Goal: Information Seeking & Learning: Learn about a topic

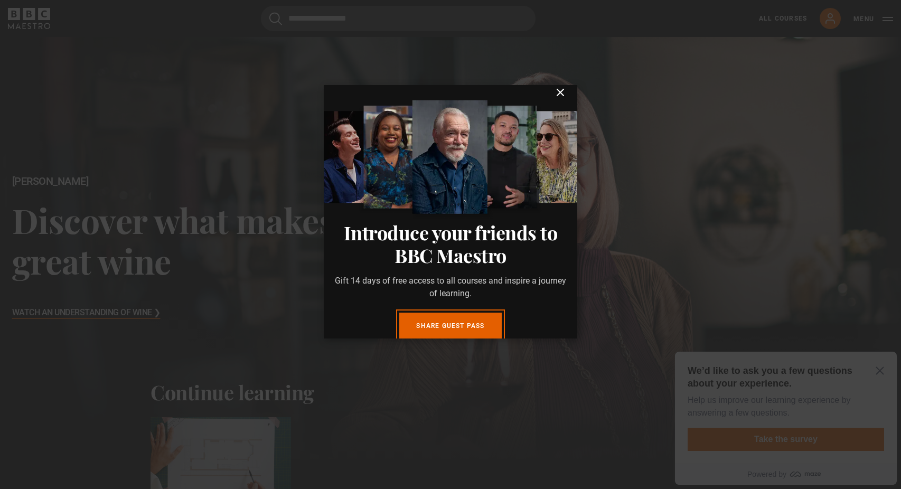
click at [561, 99] on icon "submit" at bounding box center [560, 92] width 13 height 13
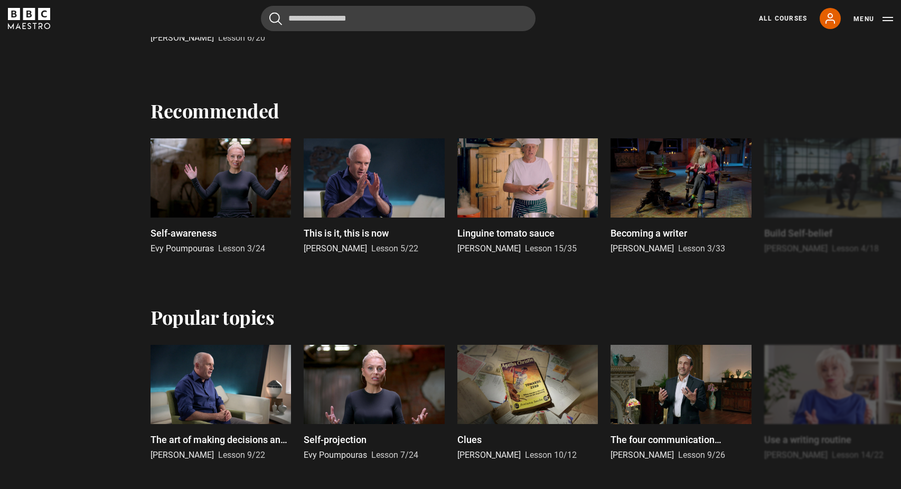
scroll to position [184, 0]
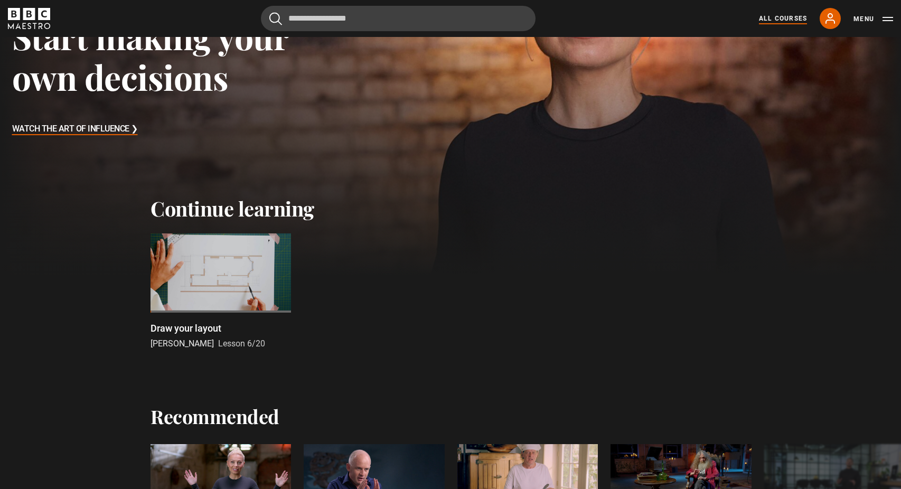
click at [775, 21] on link "All Courses" at bounding box center [783, 19] width 48 height 10
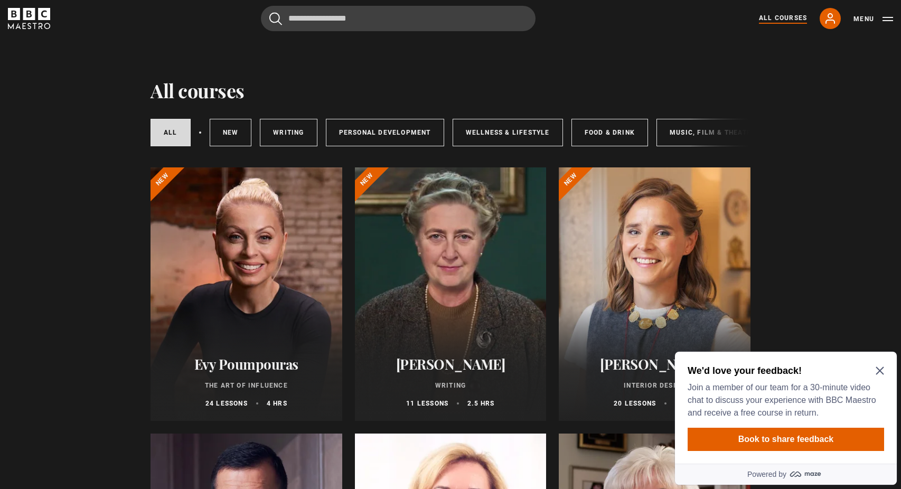
click at [881, 372] on icon "Close Maze Prompt" at bounding box center [880, 371] width 8 height 8
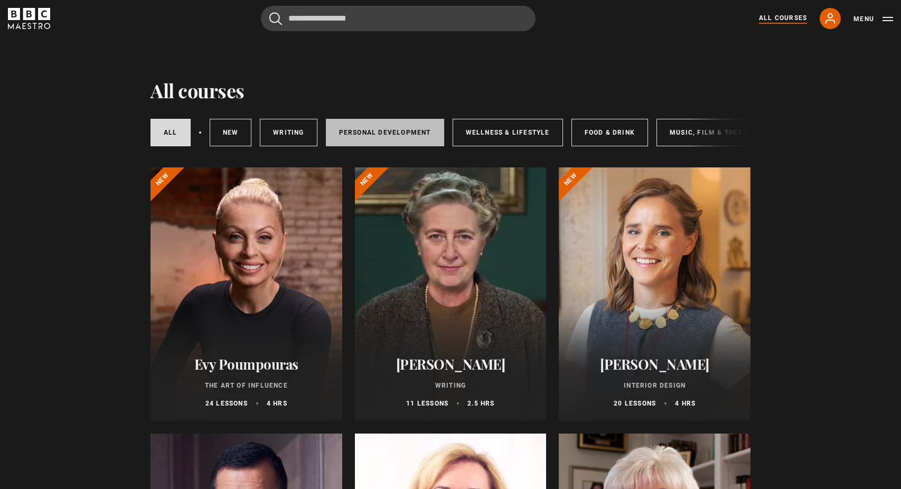
click at [369, 134] on link "Personal Development" at bounding box center [385, 132] width 118 height 27
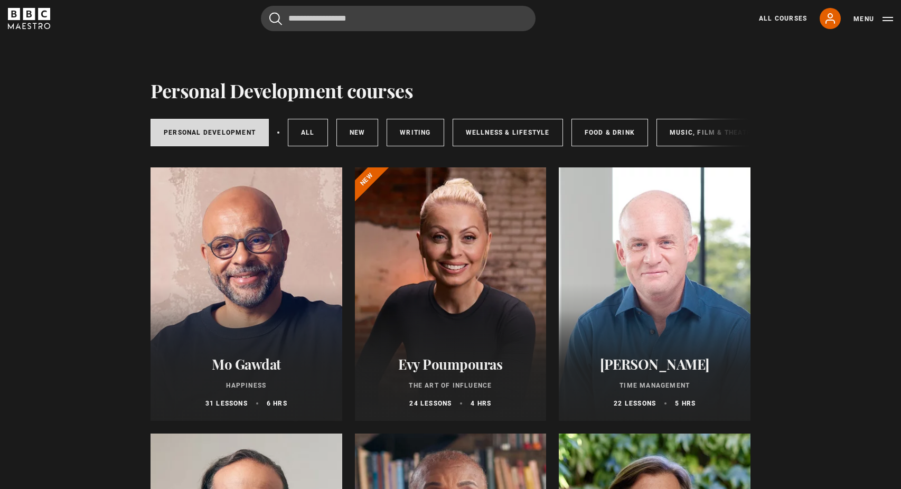
click at [651, 292] on div at bounding box center [655, 293] width 192 height 253
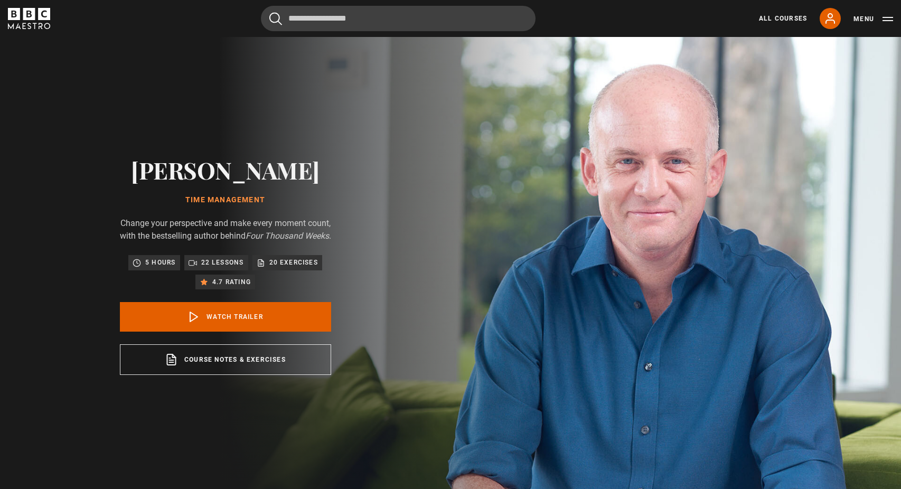
drag, startPoint x: 142, startPoint y: 162, endPoint x: 312, endPoint y: 162, distance: 169.5
click at [312, 162] on h2 "[PERSON_NAME]" at bounding box center [225, 169] width 211 height 27
copy h2 "[PERSON_NAME]"
